Goal: Transaction & Acquisition: Purchase product/service

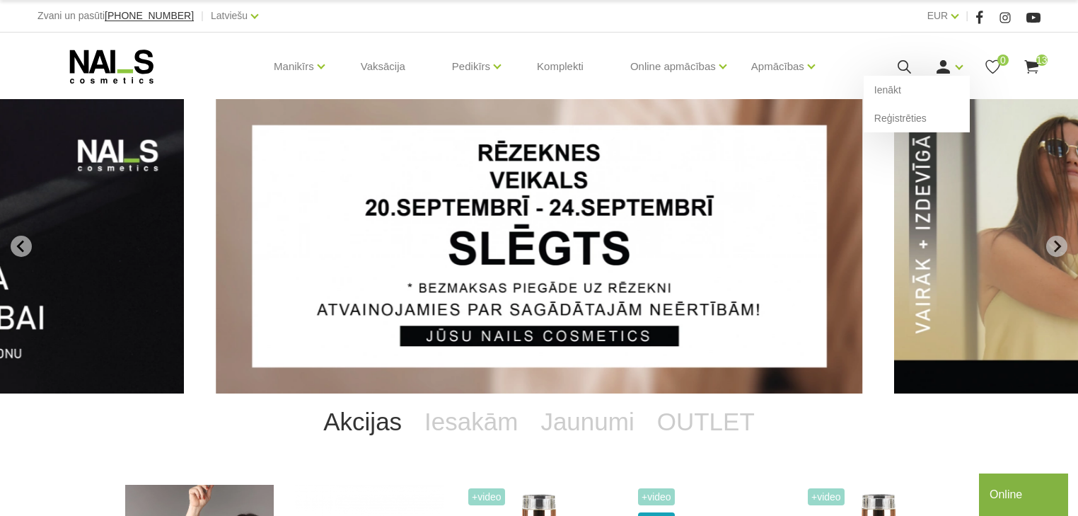
click at [943, 63] on use at bounding box center [943, 66] width 13 height 13
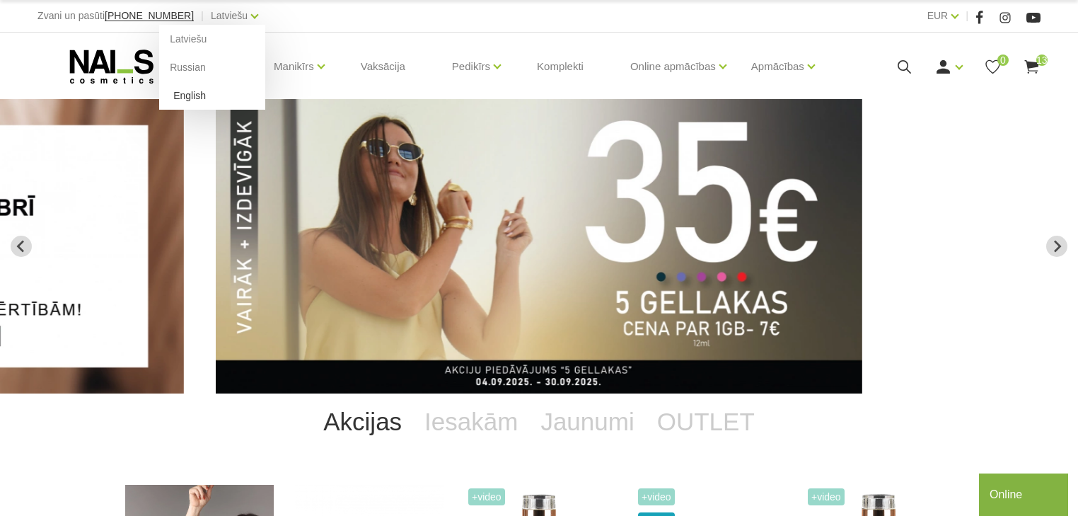
click at [168, 95] on link "English" at bounding box center [212, 95] width 106 height 28
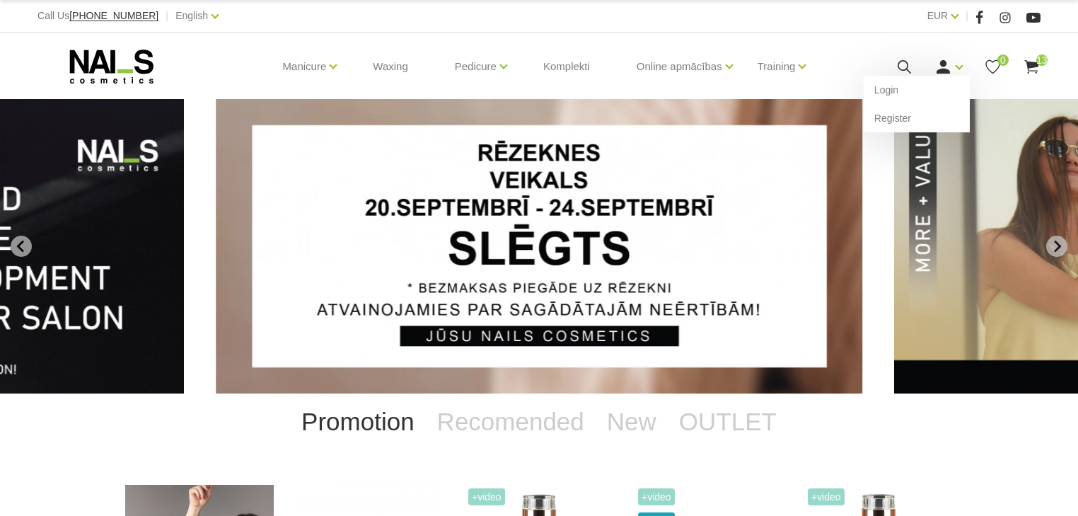
click at [951, 62] on icon at bounding box center [943, 67] width 18 height 18
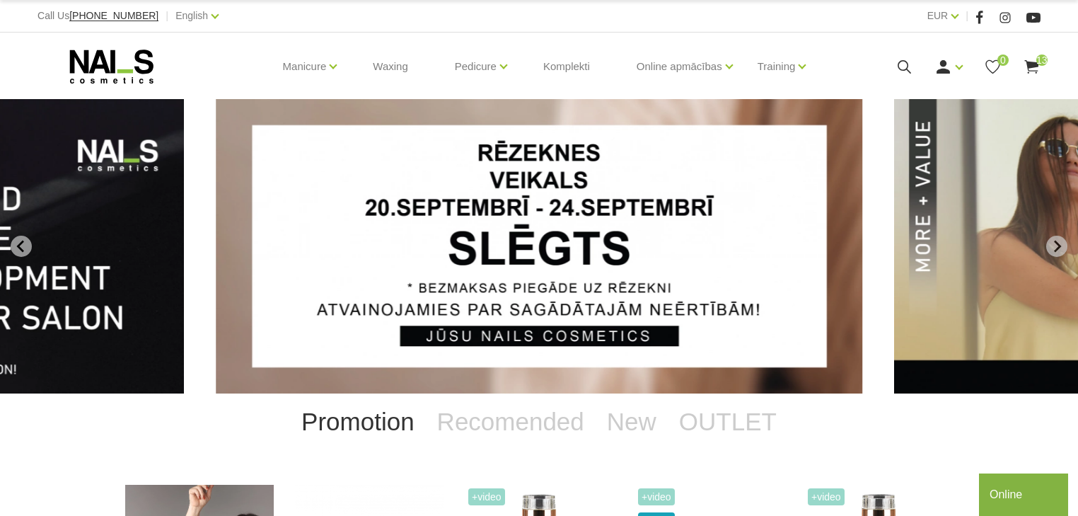
click at [908, 83] on div "Manicure Gel polishes Bases, tops and primers Gel systems UV/LED Design systems…" at bounding box center [538, 67] width 1003 height 68
click at [914, 93] on link "Login" at bounding box center [917, 90] width 106 height 28
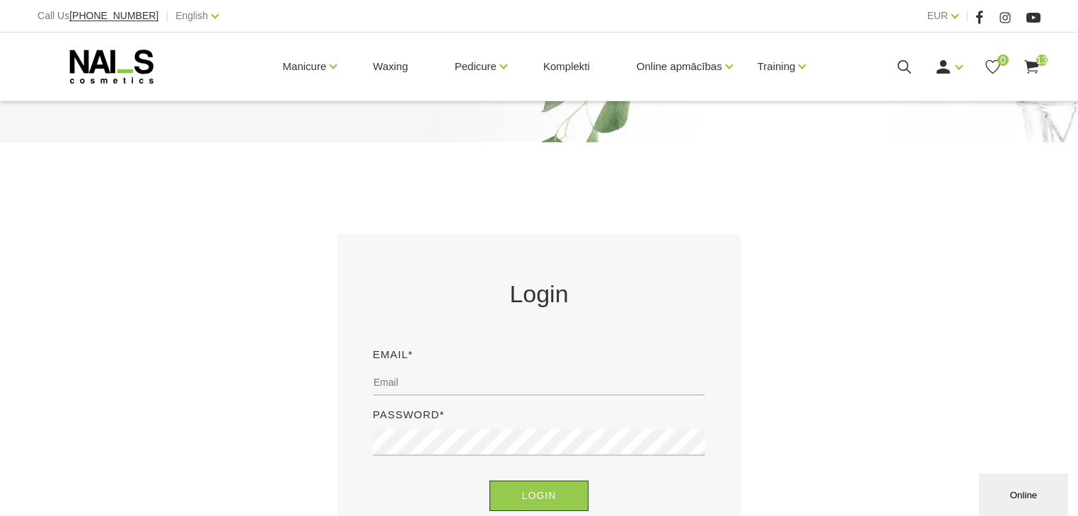
scroll to position [170, 0]
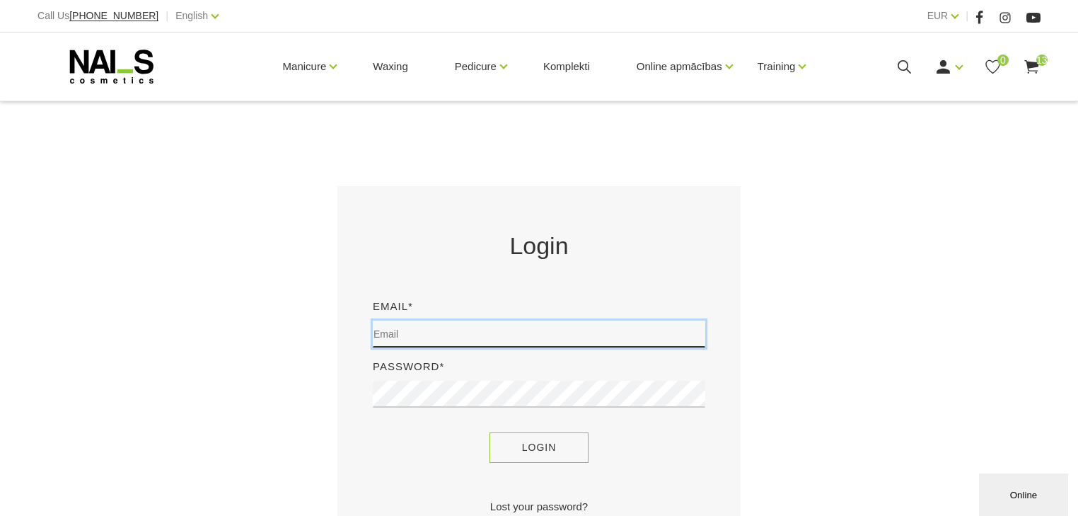
type input "davy_de_graef@hotmail.com"
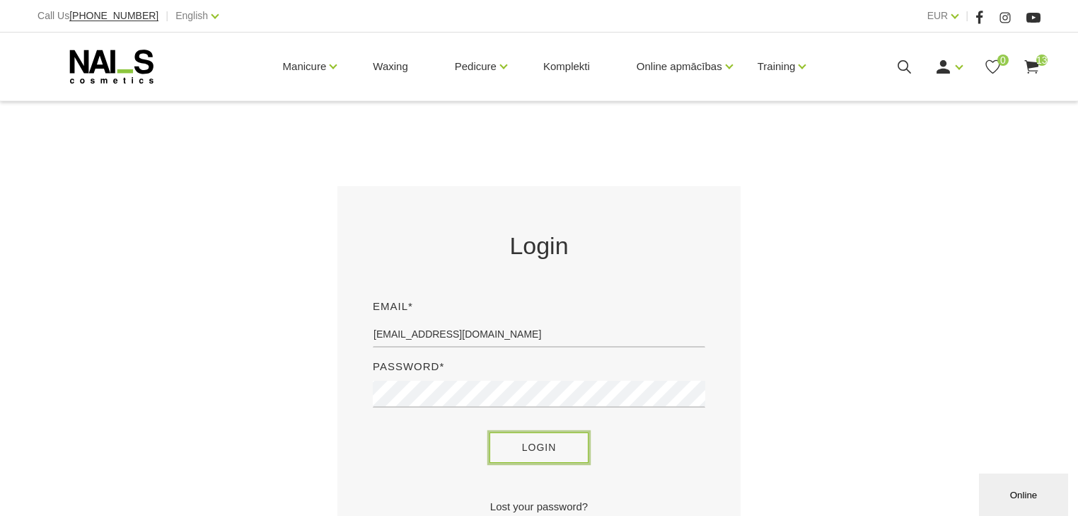
click at [552, 449] on button "Login" at bounding box center [540, 447] width 100 height 30
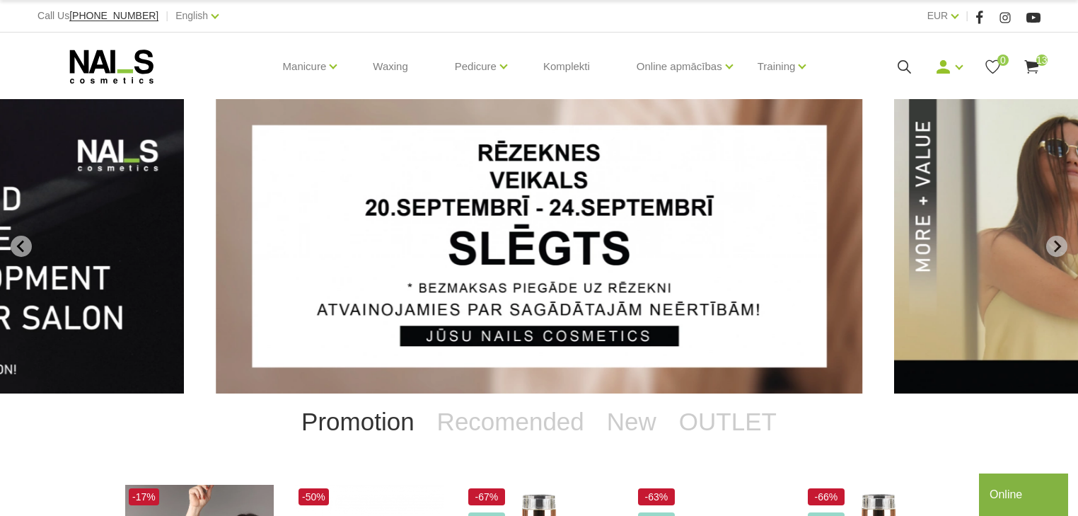
click at [1033, 65] on use at bounding box center [1031, 66] width 14 height 13
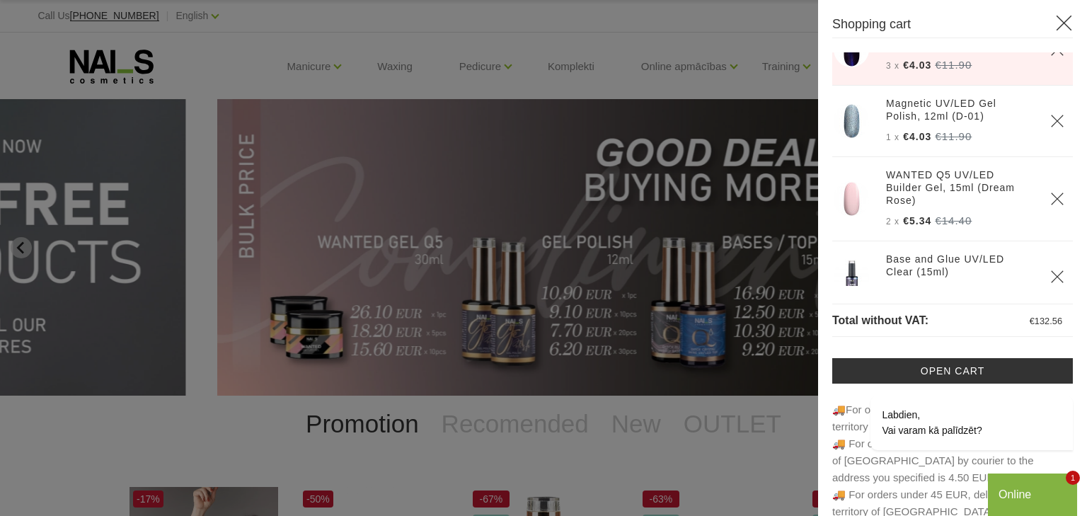
scroll to position [735, 0]
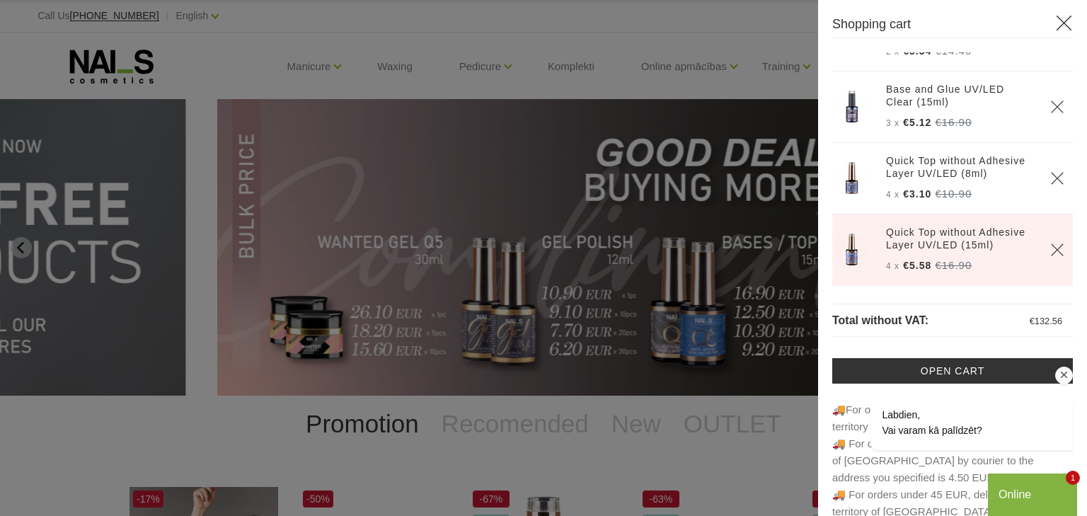
click at [948, 368] on div at bounding box center [953, 375] width 240 height 18
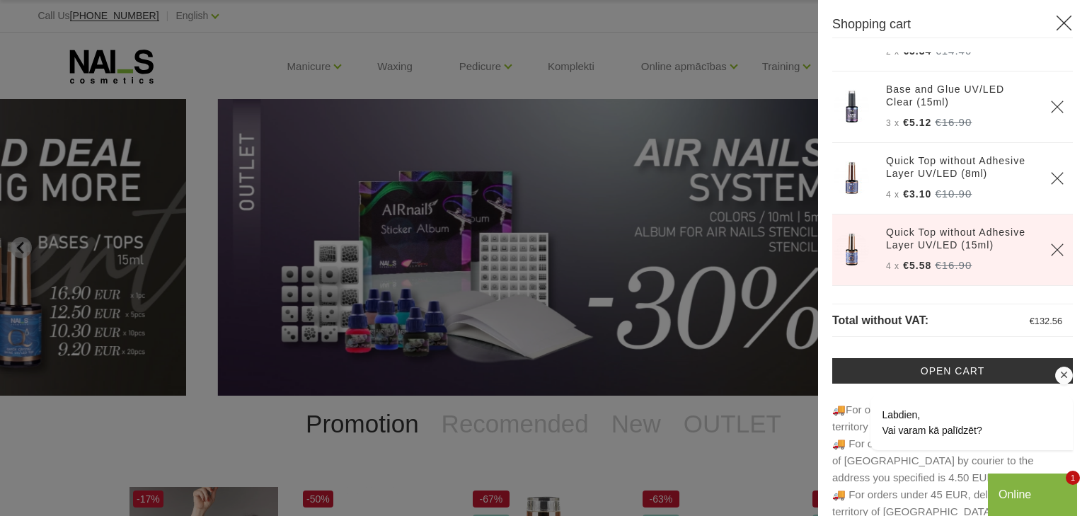
click at [969, 371] on div at bounding box center [953, 375] width 240 height 18
click at [1061, 23] on icon at bounding box center [1064, 23] width 18 height 18
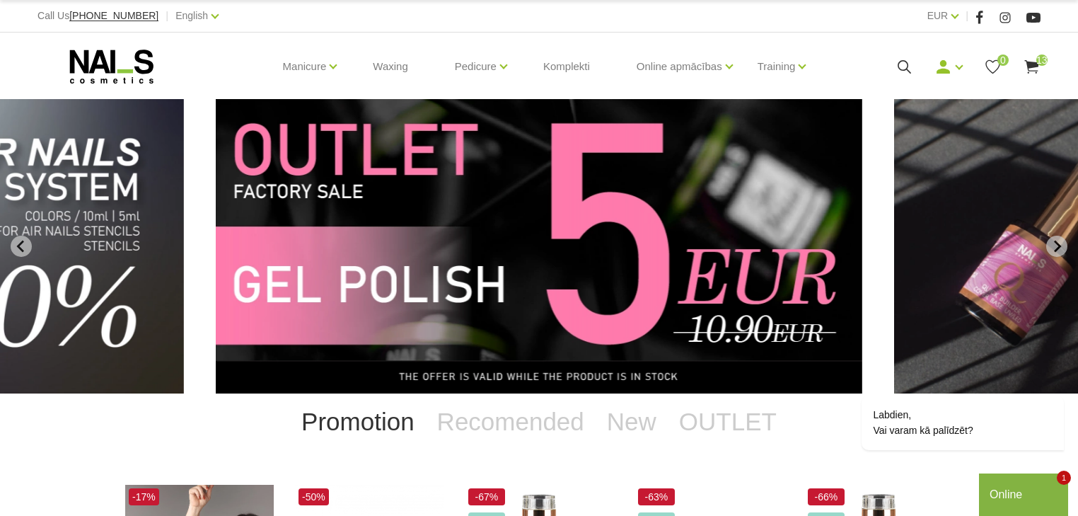
click at [1038, 69] on icon at bounding box center [1032, 67] width 18 height 18
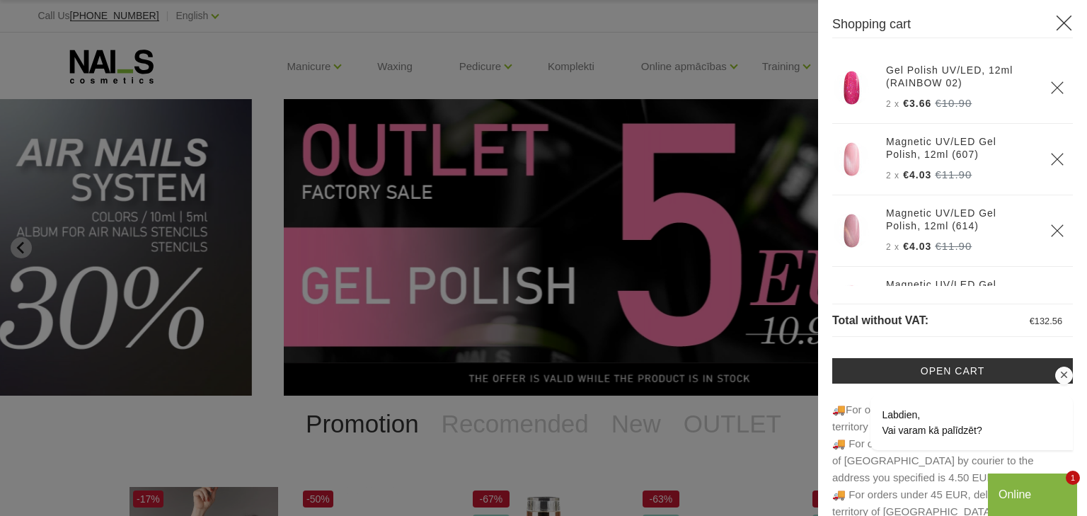
click at [931, 376] on div at bounding box center [953, 375] width 240 height 18
click at [930, 377] on div at bounding box center [953, 375] width 240 height 18
click at [930, 378] on div at bounding box center [953, 375] width 240 height 18
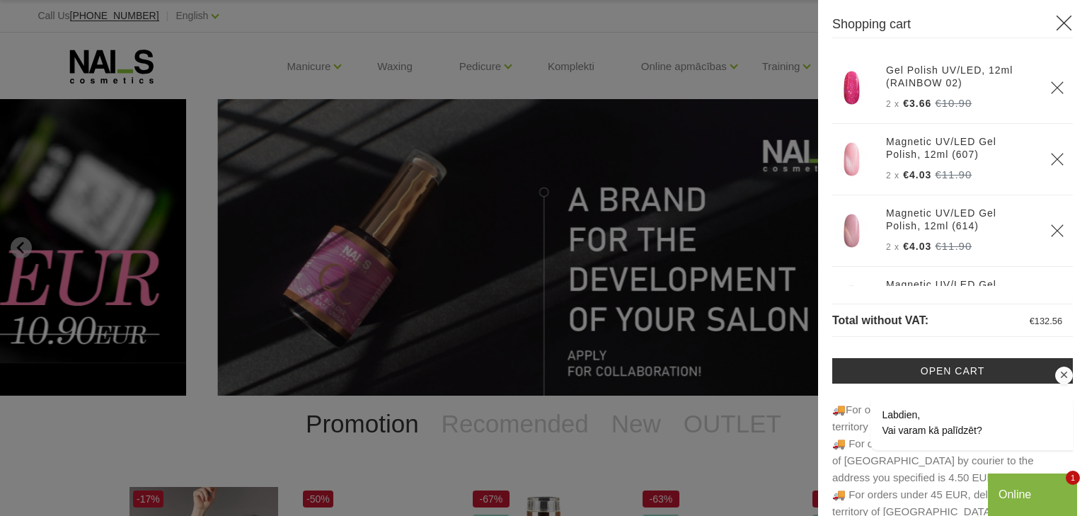
click at [1065, 375] on icon "Logrīka uzmanības tvērējs" at bounding box center [1064, 375] width 13 height 13
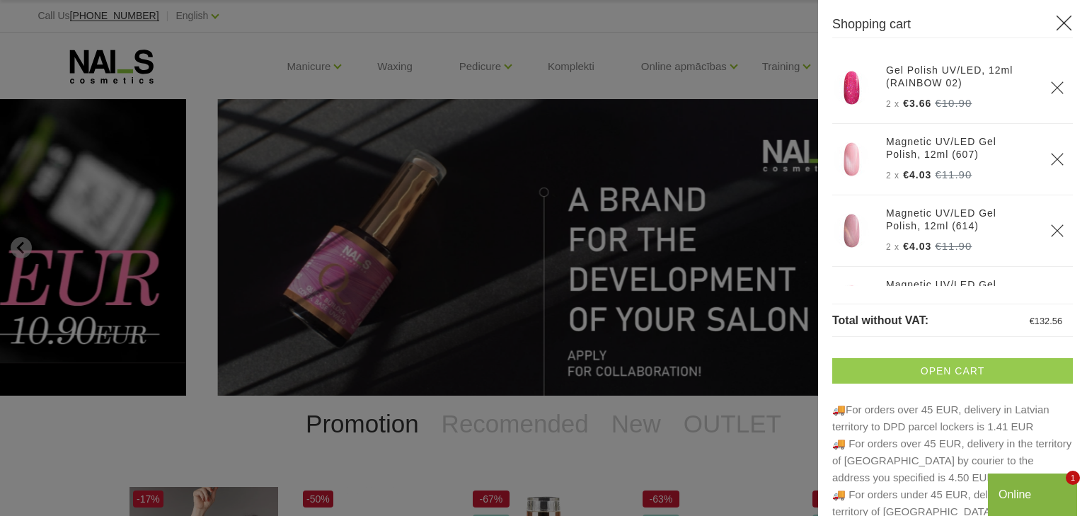
click at [949, 369] on link "Open cart" at bounding box center [952, 370] width 241 height 25
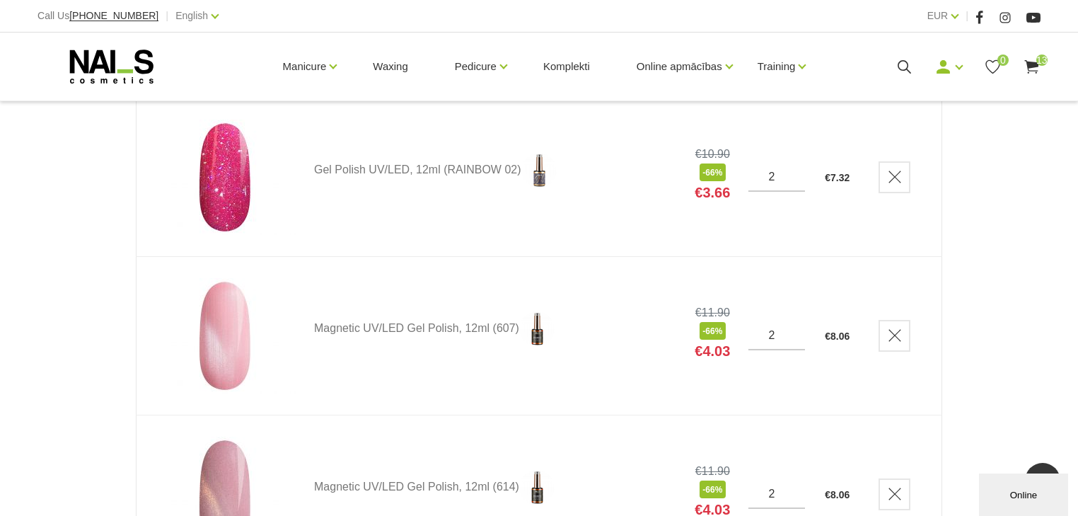
scroll to position [113, 0]
